Goal: Task Accomplishment & Management: Use online tool/utility

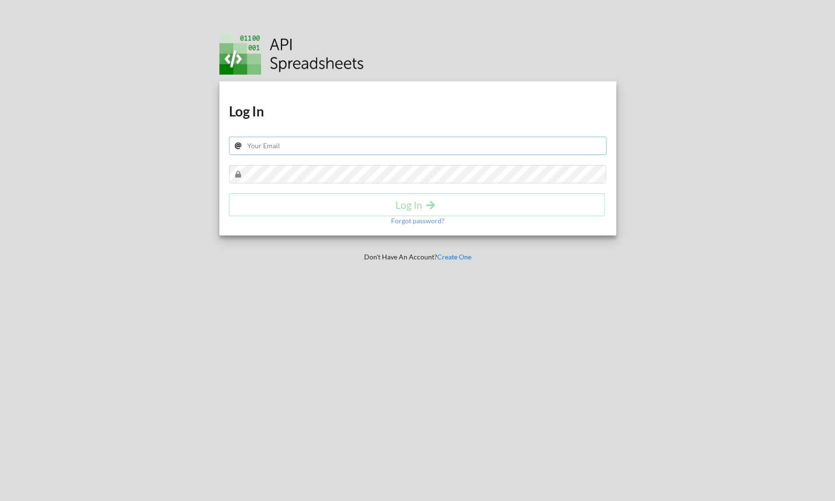
click at [427, 137] on div "Download hidden Download hidden Log In Log In Forgot password?" at bounding box center [417, 158] width 397 height 154
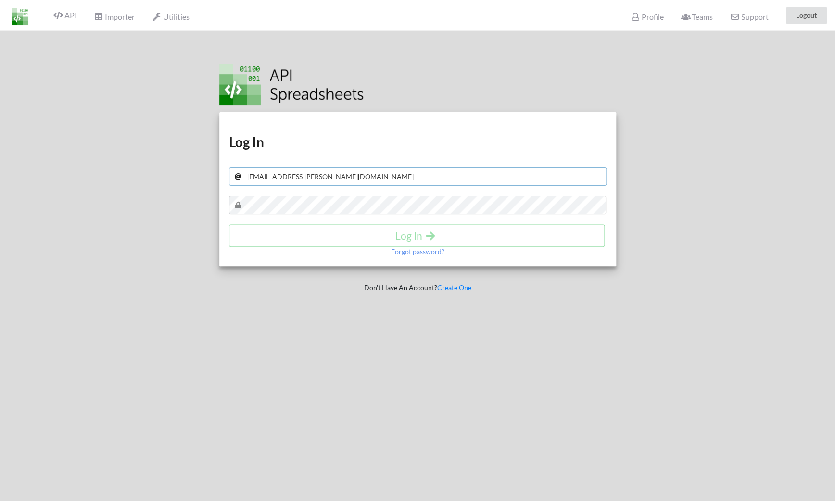
type input "razvan@aimee.ro"
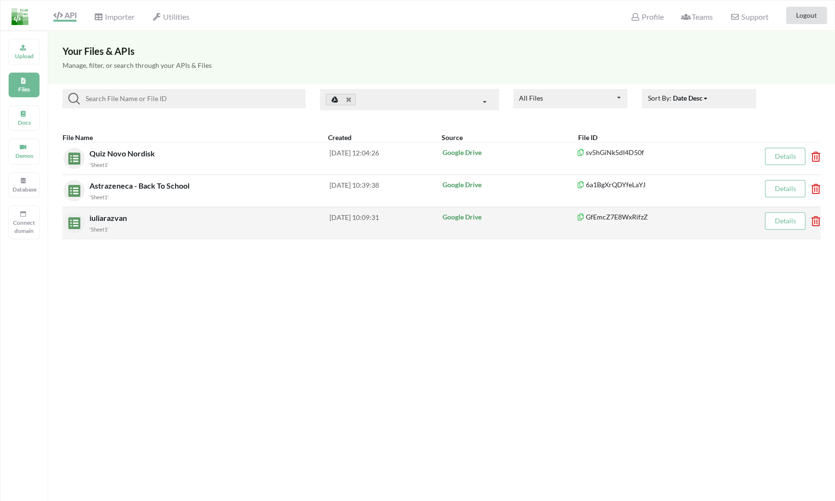
click at [106, 218] on span "iuliarazvan" at bounding box center [108, 217] width 39 height 9
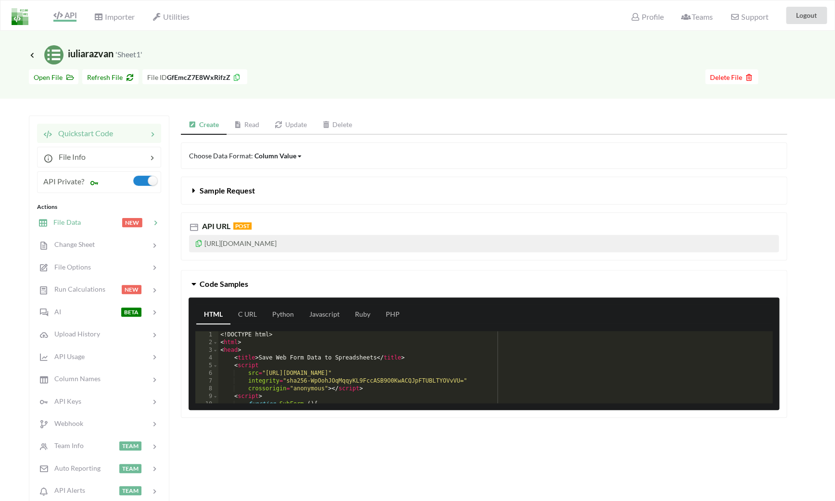
click at [97, 227] on div at bounding box center [101, 222] width 41 height 11
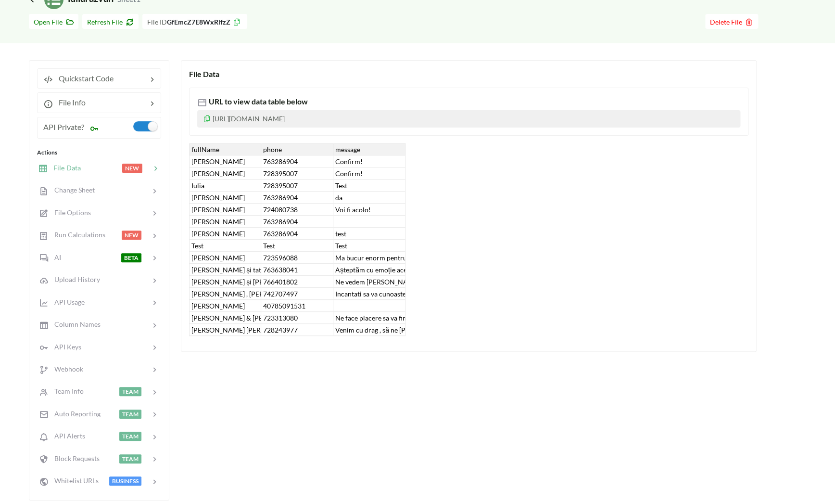
scroll to position [61, 0]
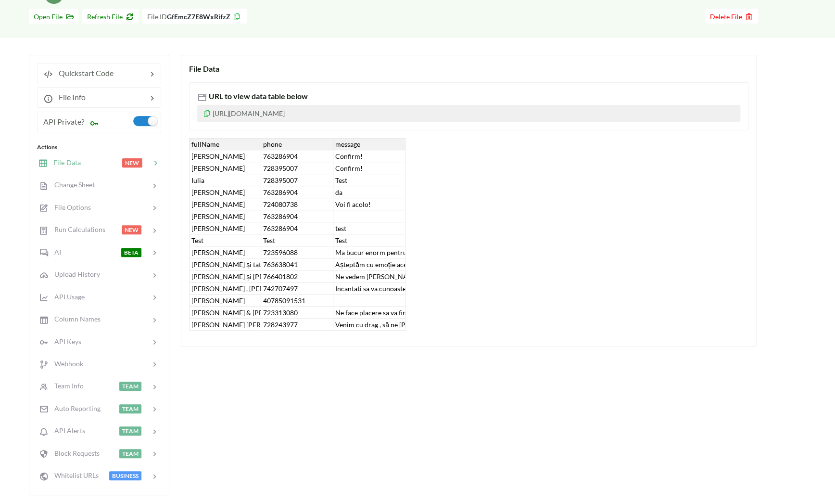
click at [360, 329] on div "Venim cu drag , să ne [PERSON_NAME] cu [PERSON_NAME] !" at bounding box center [369, 324] width 72 height 12
drag, startPoint x: 247, startPoint y: 327, endPoint x: 263, endPoint y: 327, distance: 15.4
click at [263, 327] on div "fullName phone message [PERSON_NAME] 763286904 Confirm! [PERSON_NAME] 728395007…" at bounding box center [297, 234] width 216 height 192
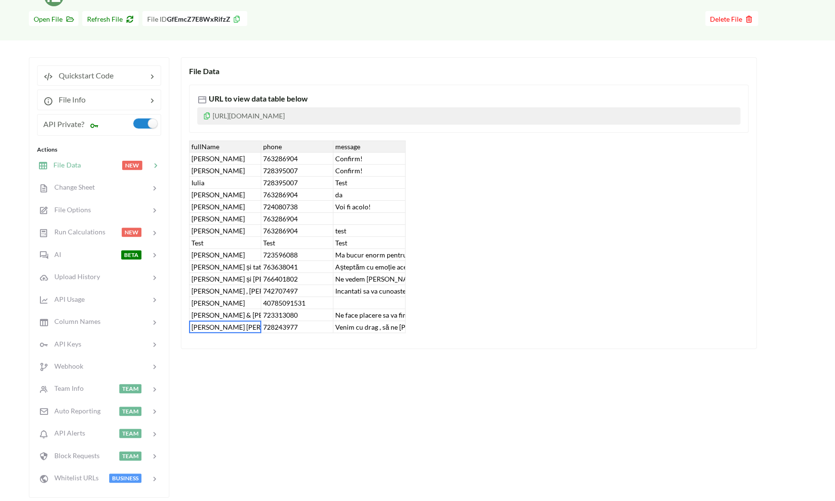
click at [245, 324] on div "[PERSON_NAME] [PERSON_NAME] & [PERSON_NAME]" at bounding box center [225, 327] width 72 height 12
click at [253, 325] on div "[PERSON_NAME] [PERSON_NAME] & [PERSON_NAME]" at bounding box center [225, 327] width 72 height 12
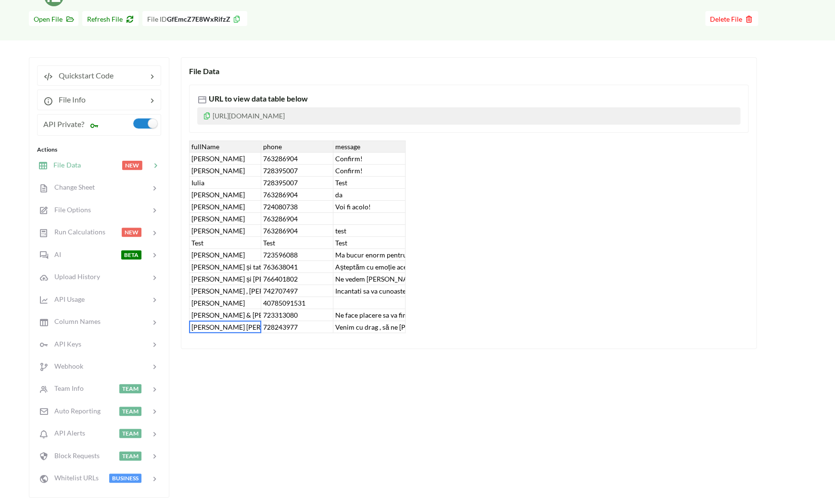
click at [253, 332] on div "[PERSON_NAME] [PERSON_NAME] & [PERSON_NAME]" at bounding box center [225, 327] width 72 height 12
drag, startPoint x: 260, startPoint y: 148, endPoint x: 373, endPoint y: 144, distance: 113.6
click at [374, 144] on div "fullName phone message [PERSON_NAME] 763286904 Confirm! [PERSON_NAME] 728395007…" at bounding box center [297, 236] width 216 height 192
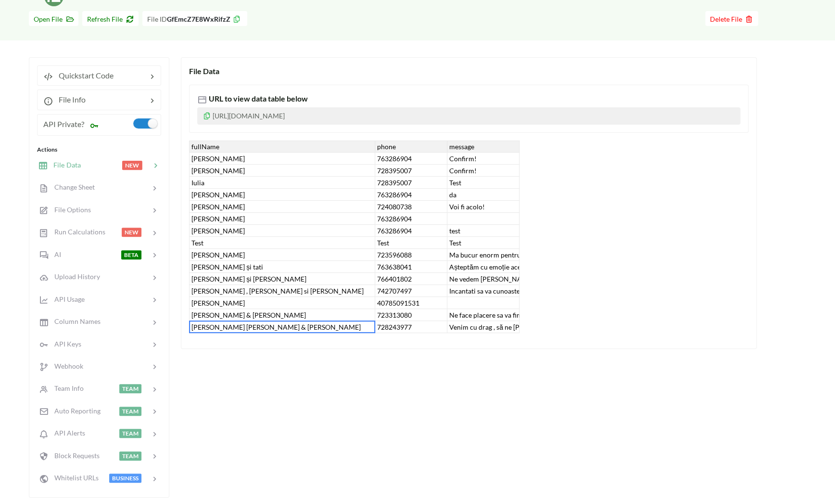
click at [504, 143] on div "message" at bounding box center [483, 146] width 72 height 12
drag, startPoint x: 518, startPoint y: 144, endPoint x: 726, endPoint y: 174, distance: 209.8
click at [519, 173] on div "fullName phone message [PERSON_NAME] 763286904 Confirm! [PERSON_NAME] 728395007…" at bounding box center [354, 236] width 330 height 192
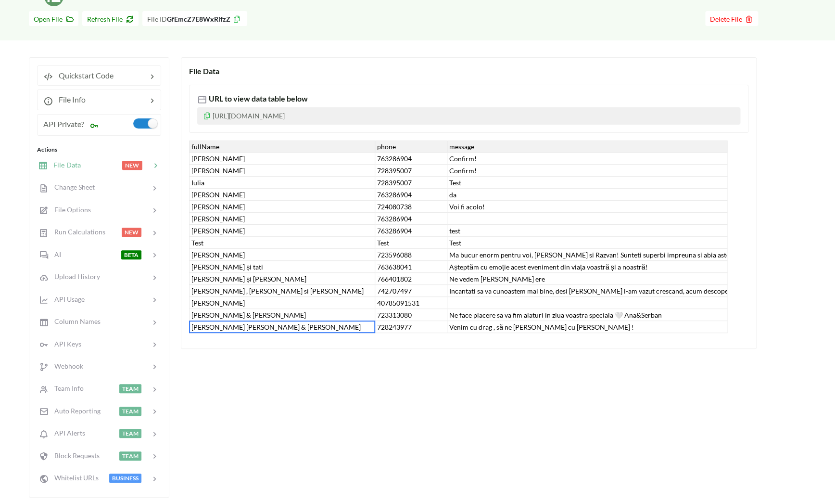
drag, startPoint x: 724, startPoint y: 146, endPoint x: 775, endPoint y: 146, distance: 51.0
click at [750, 146] on div "File Data URL to view data table below [URL][DOMAIN_NAME] fullName phone messag…" at bounding box center [469, 202] width 576 height 291
drag, startPoint x: 724, startPoint y: 148, endPoint x: 811, endPoint y: 148, distance: 87.0
click at [809, 148] on div "Icon Link iuliarazvan 'Sheet1' Go To Files page Download hidden Open File Refre…" at bounding box center [417, 240] width 835 height 535
drag, startPoint x: 374, startPoint y: 145, endPoint x: 231, endPoint y: 151, distance: 143.0
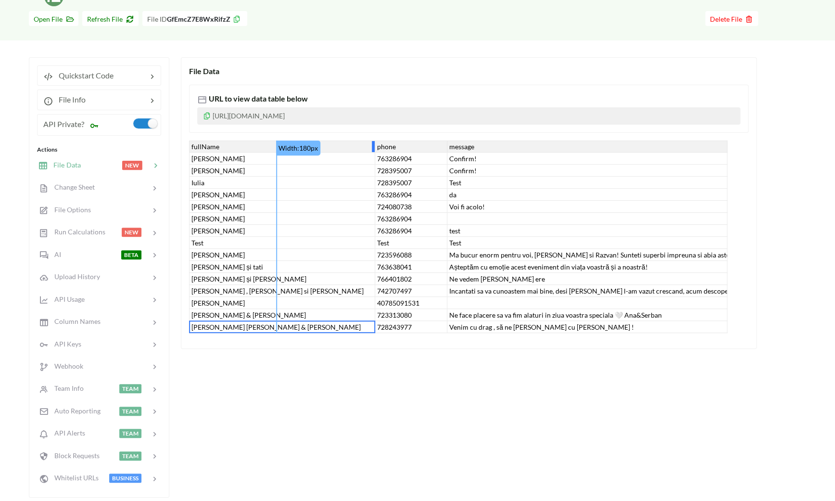
click at [231, 151] on div "fullName phone message [PERSON_NAME] 763286904 Confirm! [PERSON_NAME] 728395007…" at bounding box center [458, 236] width 538 height 192
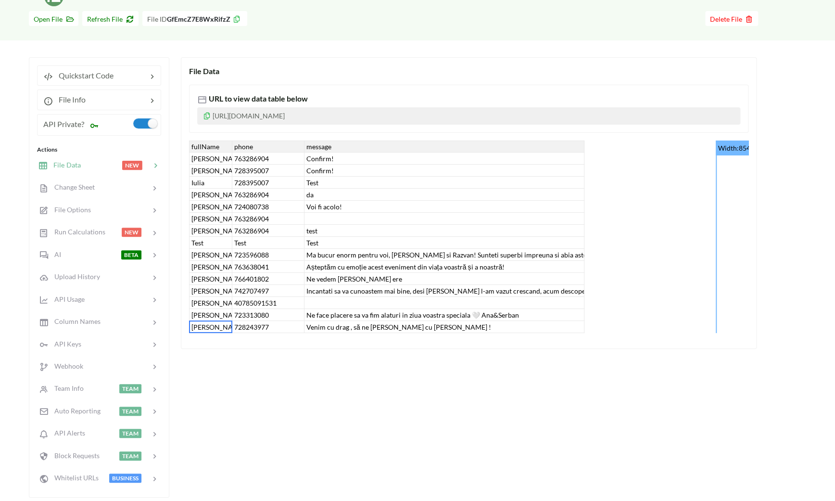
drag, startPoint x: 583, startPoint y: 145, endPoint x: 755, endPoint y: 145, distance: 171.7
click at [753, 145] on div "File Data URL to view data table below [URL][DOMAIN_NAME] fullName phone messag…" at bounding box center [469, 202] width 576 height 291
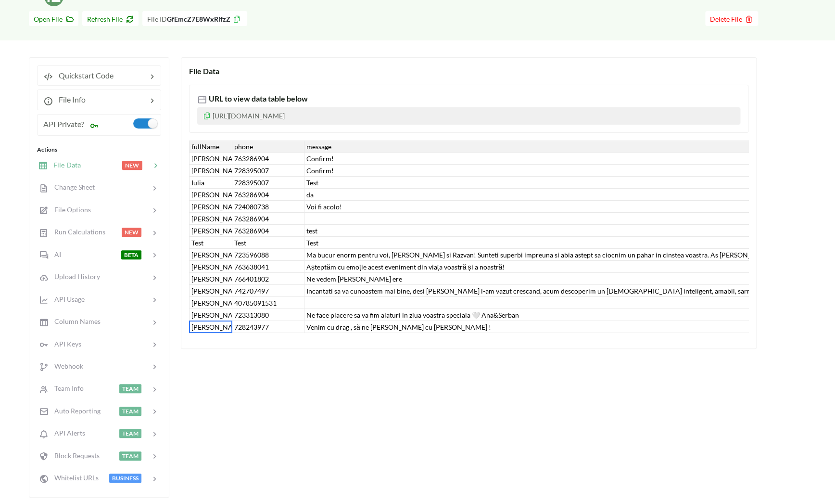
scroll to position [0, 6]
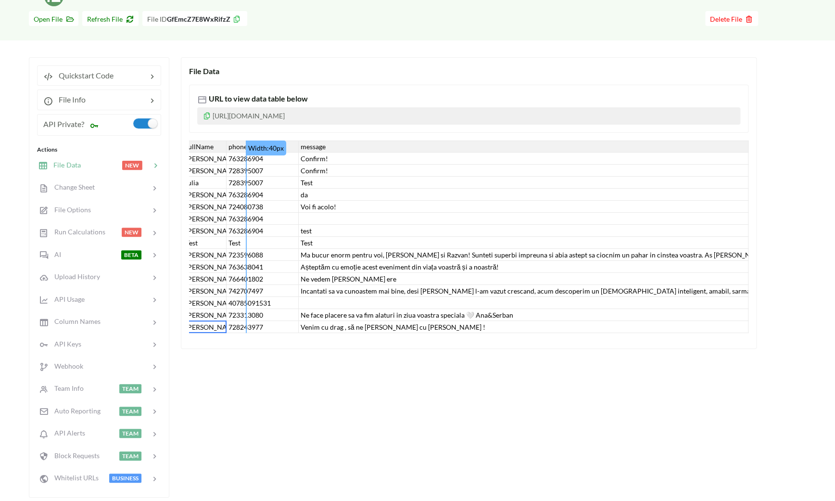
drag, startPoint x: 297, startPoint y: 145, endPoint x: 210, endPoint y: 145, distance: 87.0
click at [210, 145] on div "fullName phone message [PERSON_NAME] 763286904 Confirm! [PERSON_NAME] 728395007…" at bounding box center [465, 236] width 565 height 192
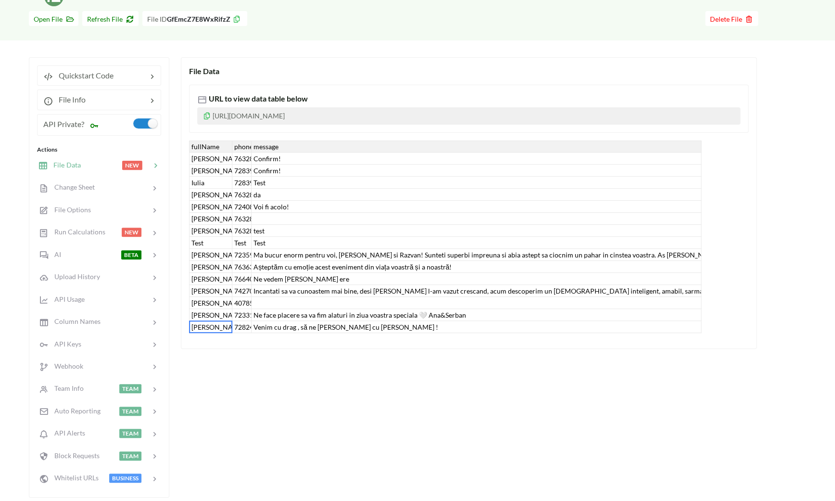
drag, startPoint x: 701, startPoint y: 147, endPoint x: 708, endPoint y: 147, distance: 7.7
click at [708, 147] on div "fullName phone message [PERSON_NAME] 763286904 Confirm! [PERSON_NAME] 728395007…" at bounding box center [468, 236] width 559 height 192
drag, startPoint x: 700, startPoint y: 146, endPoint x: 757, endPoint y: 143, distance: 57.3
click at [757, 143] on div "File Data URL to view data table below [URL][DOMAIN_NAME] fullName phone messag…" at bounding box center [484, 277] width 606 height 440
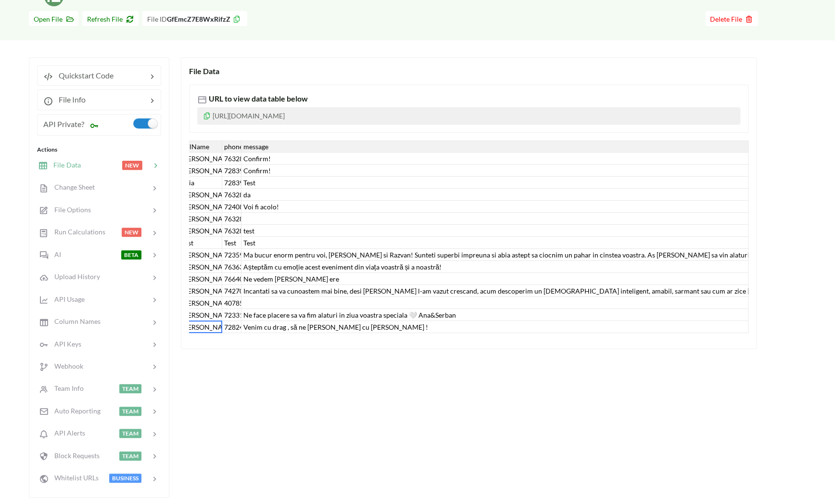
click at [380, 293] on div "Incantati sa va cunoastem mai bine, desi [PERSON_NAME] l-am vazut crescand, acu…" at bounding box center [494, 291] width 507 height 12
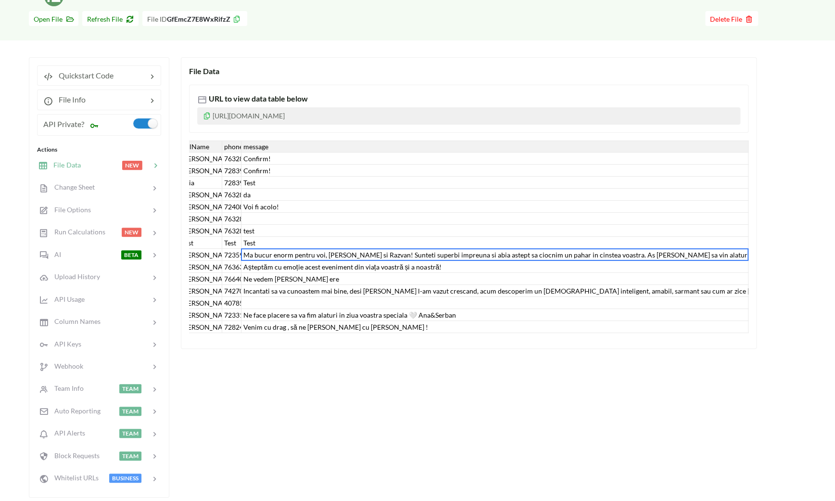
click at [474, 253] on div "Ma bucur enorm pentru voi, [PERSON_NAME] si Razvan! Sunteti superbi impreuna si…" at bounding box center [494, 255] width 507 height 12
